Goal: Find specific page/section: Find specific page/section

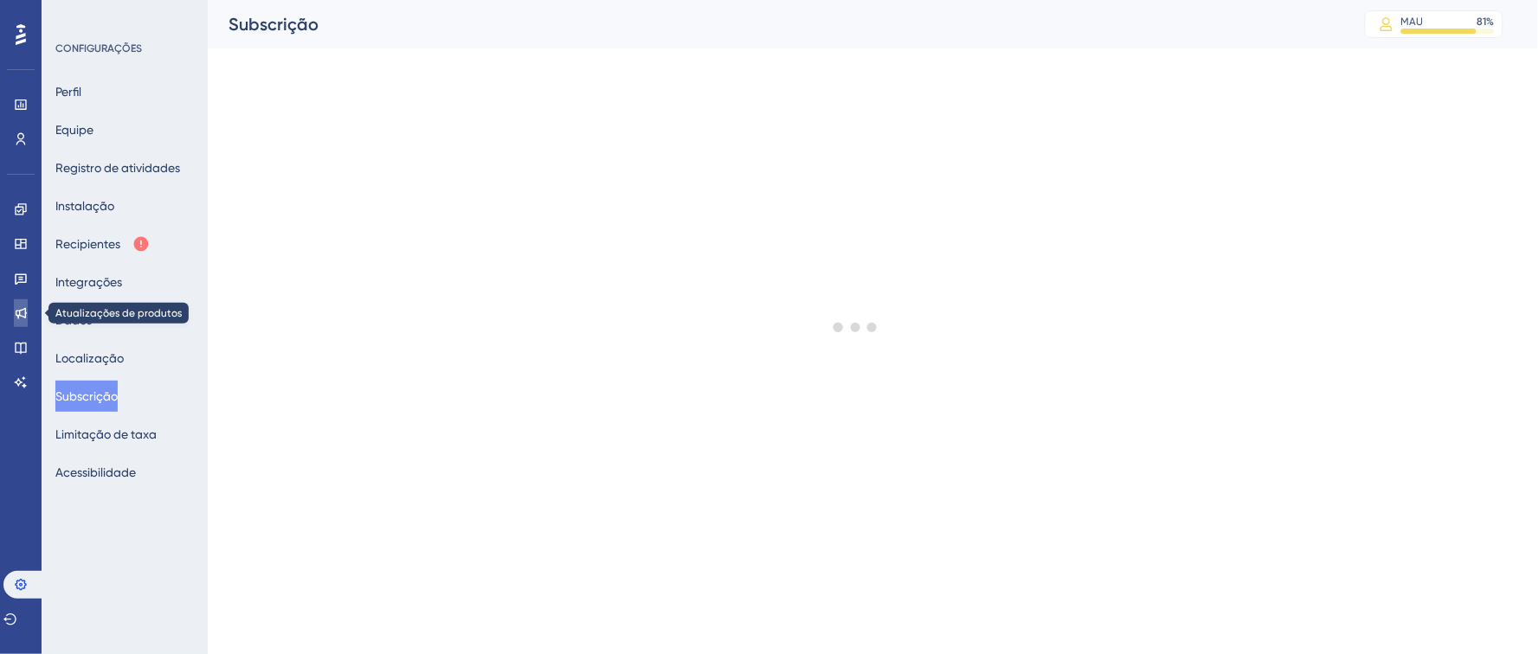
click at [19, 307] on icon at bounding box center [21, 313] width 14 height 14
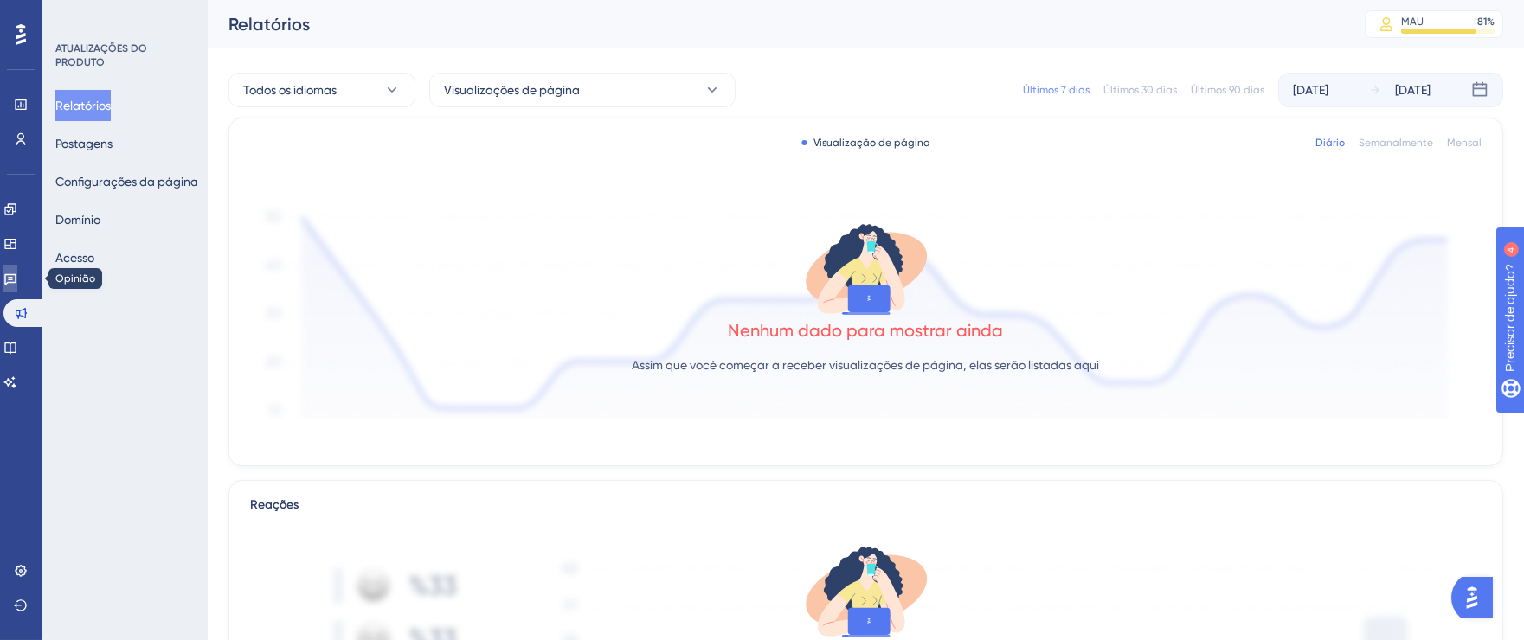
click at [12, 282] on link at bounding box center [10, 279] width 14 height 28
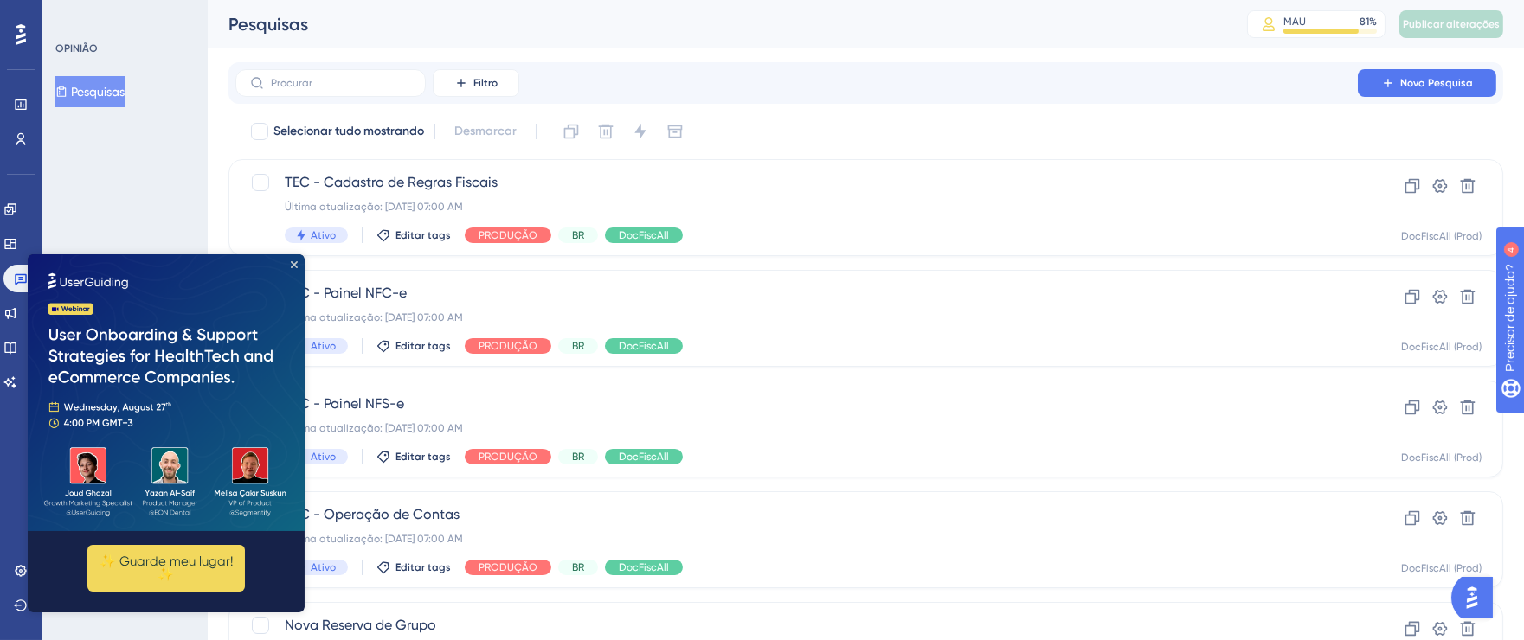
click at [302, 268] on img at bounding box center [166, 392] width 277 height 277
click at [294, 264] on icon "Fechar visualização" at bounding box center [294, 264] width 7 height 7
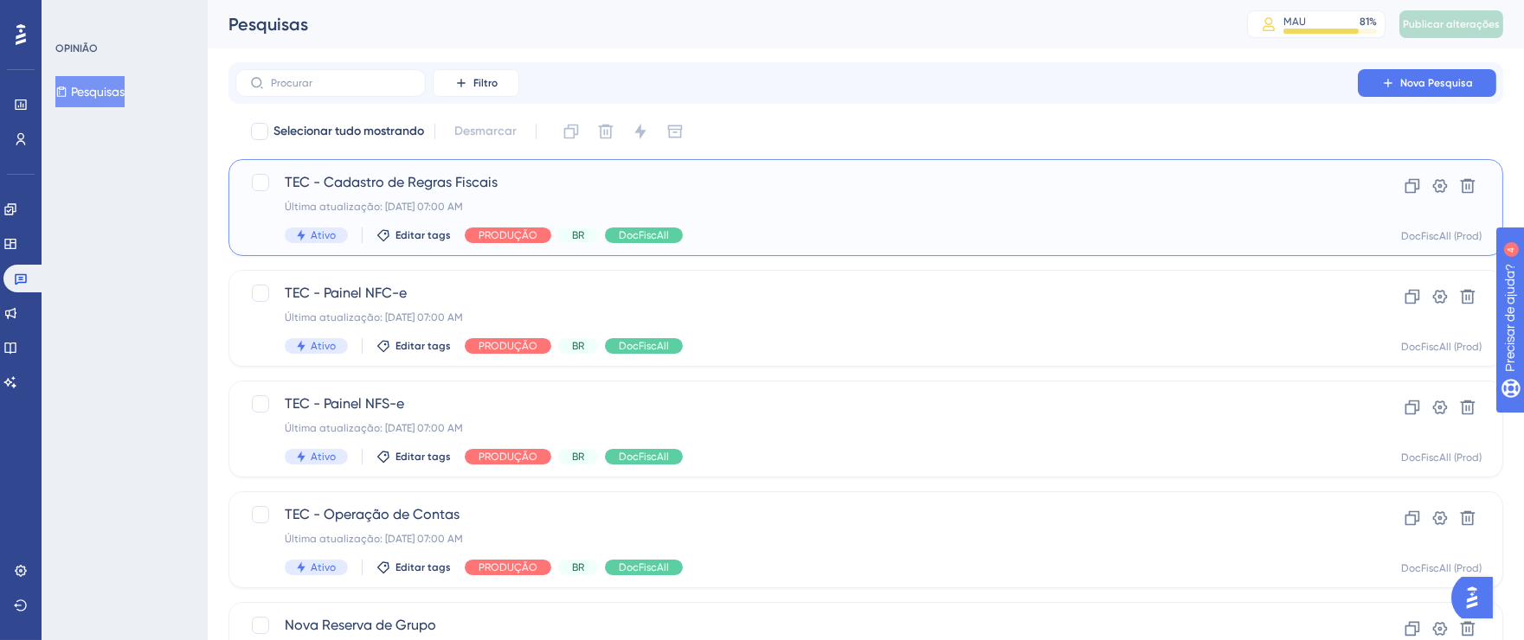
click at [762, 159] on div "TEC - Cadastro de Regras Fiscais Última atualização: [DATE] 07:00 AM Ativo Edit…" at bounding box center [865, 207] width 1275 height 97
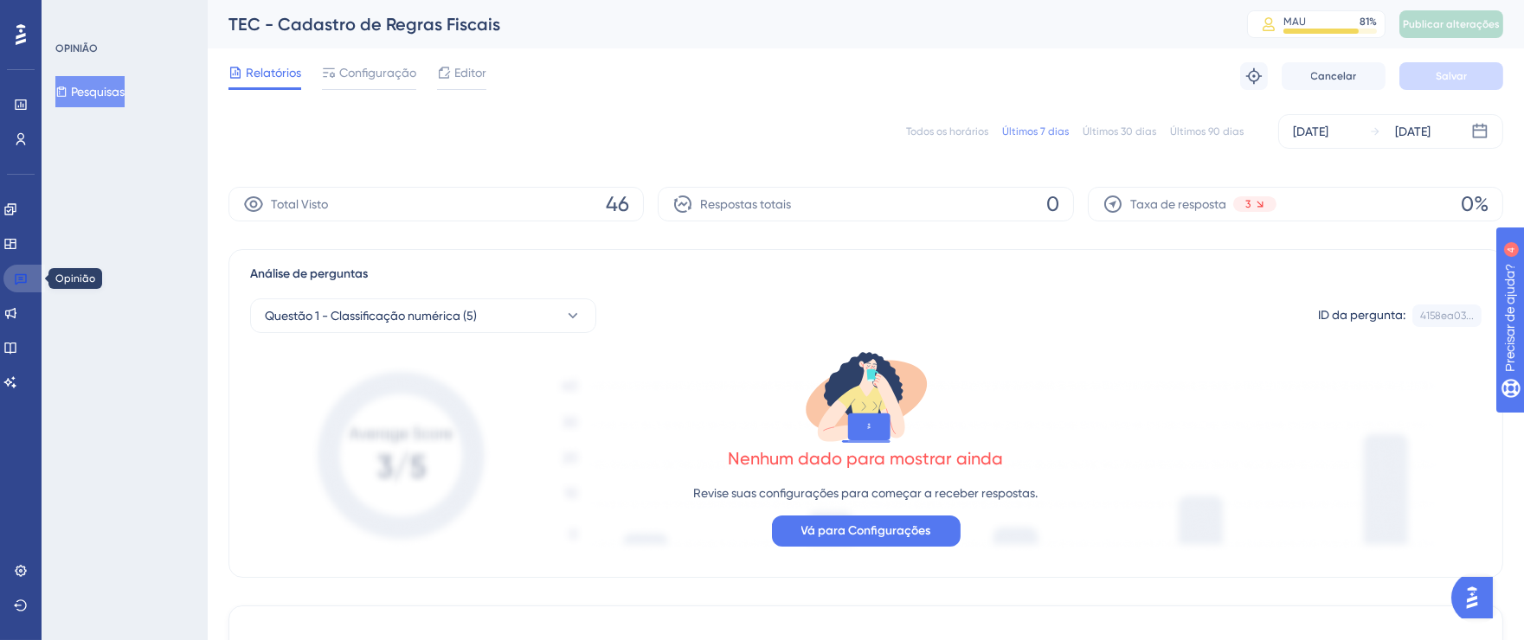
click at [28, 278] on link at bounding box center [24, 279] width 42 height 28
